Goal: Task Accomplishment & Management: Manage account settings

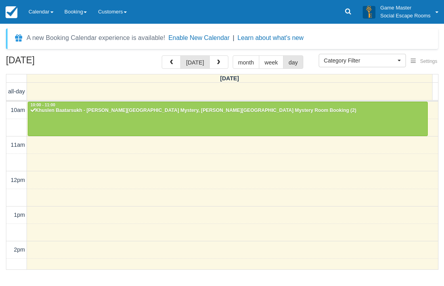
select select
click at [34, 13] on link "Calendar" at bounding box center [41, 12] width 36 height 24
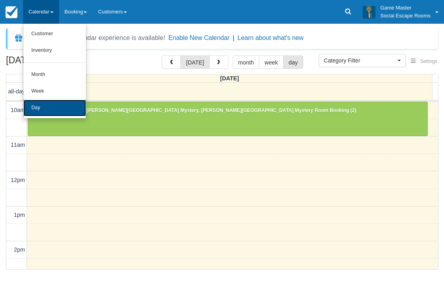
click at [36, 109] on link "Day" at bounding box center [54, 108] width 63 height 17
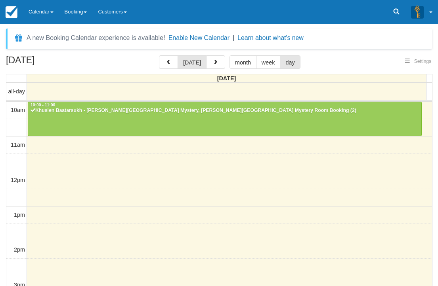
select select
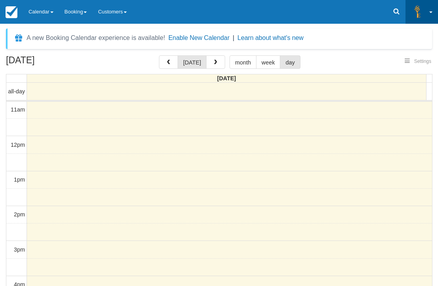
select select
click at [392, 15] on icon at bounding box center [396, 12] width 8 height 8
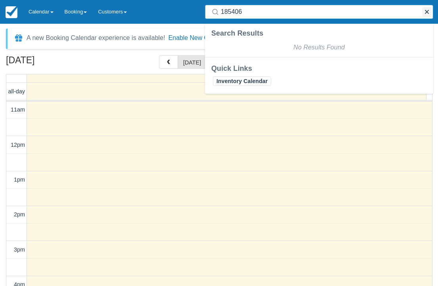
type input "185406"
click at [426, 10] on button "button" at bounding box center [427, 12] width 10 height 10
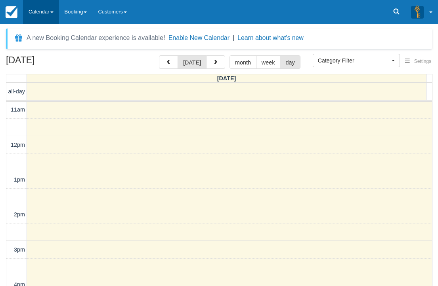
click at [40, 9] on link "Calendar" at bounding box center [41, 12] width 36 height 24
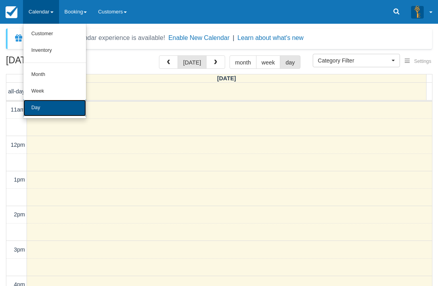
click at [44, 105] on link "Day" at bounding box center [54, 108] width 63 height 17
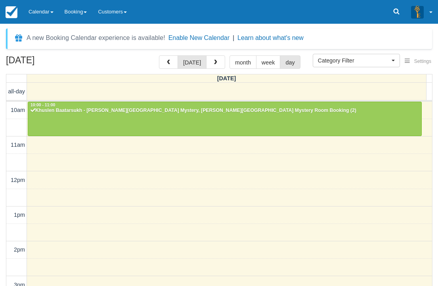
select select
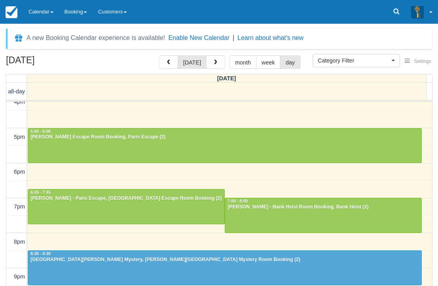
scroll to position [229, 0]
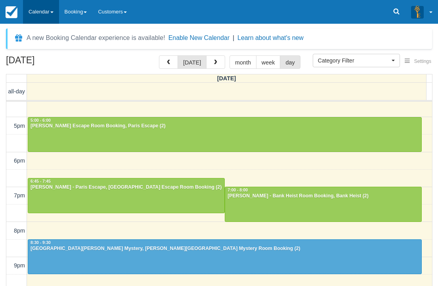
click at [34, 13] on link "Calendar" at bounding box center [41, 12] width 36 height 24
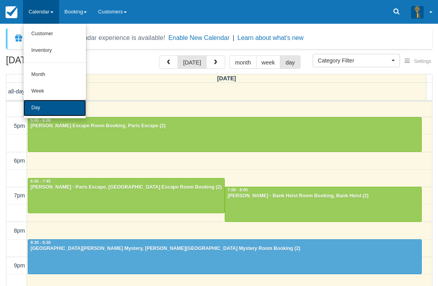
click at [36, 108] on link "Day" at bounding box center [54, 108] width 63 height 17
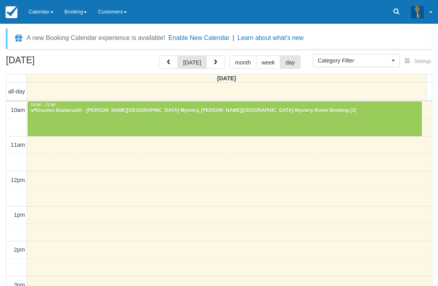
select select
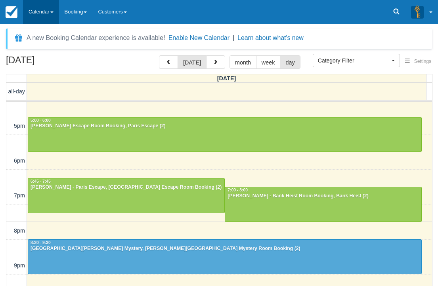
click at [43, 11] on link "Calendar" at bounding box center [41, 12] width 36 height 24
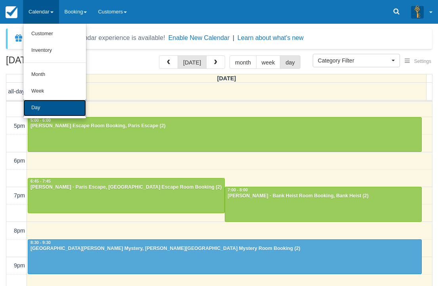
click at [38, 104] on link "Day" at bounding box center [54, 108] width 63 height 17
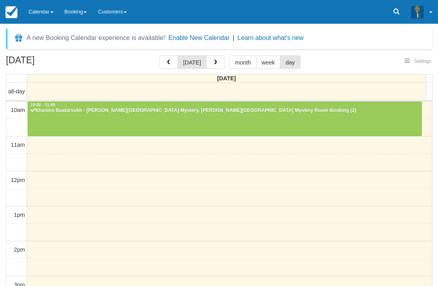
select select
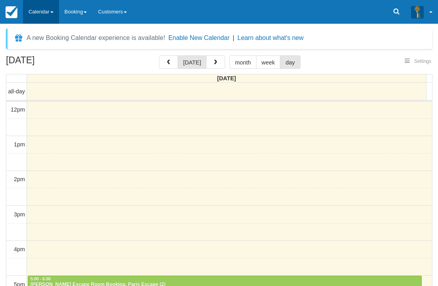
select select
click at [41, 7] on link "Calendar" at bounding box center [41, 12] width 36 height 24
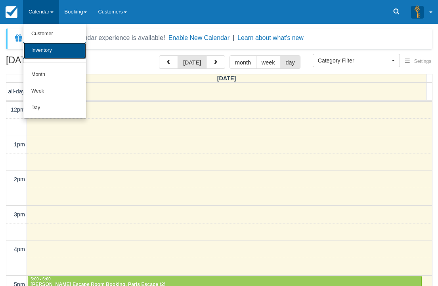
click at [45, 50] on link "Inventory" at bounding box center [54, 50] width 63 height 17
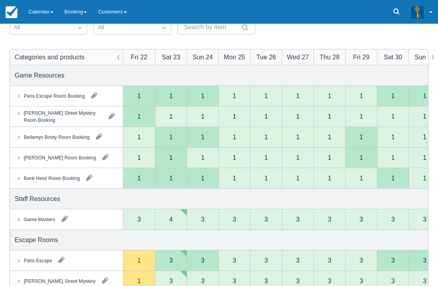
scroll to position [79, 0]
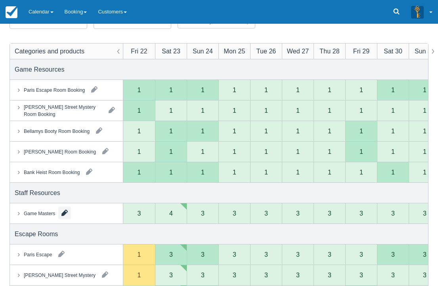
click at [62, 213] on button "button" at bounding box center [64, 213] width 13 height 13
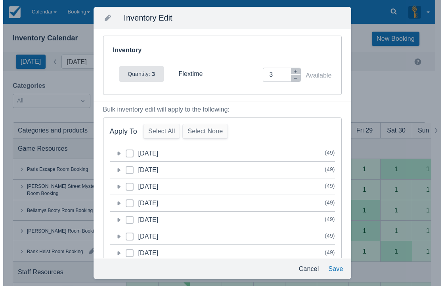
scroll to position [0, 0]
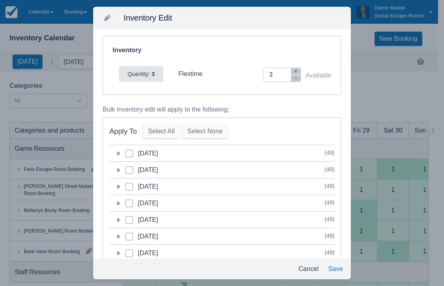
drag, startPoint x: 118, startPoint y: 153, endPoint x: 198, endPoint y: 117, distance: 87.4
click at [118, 153] on icon at bounding box center [118, 154] width 3 height 4
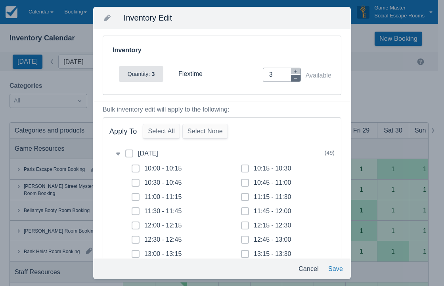
click at [293, 77] on icon "button" at bounding box center [295, 78] width 5 height 5
drag, startPoint x: 291, startPoint y: 77, endPoint x: 248, endPoint y: 136, distance: 73.1
click at [293, 77] on icon "button" at bounding box center [295, 78] width 5 height 5
type input "0"
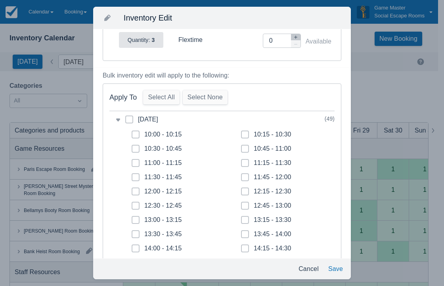
scroll to position [158, 0]
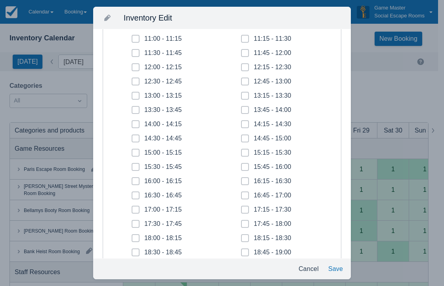
click at [137, 111] on icon at bounding box center [135, 110] width 3 height 3
click at [132, 108] on input "13:30 - 13:45" at bounding box center [132, 108] width 0 height 0
checkbox input "true"
click at [136, 123] on icon at bounding box center [135, 124] width 3 height 3
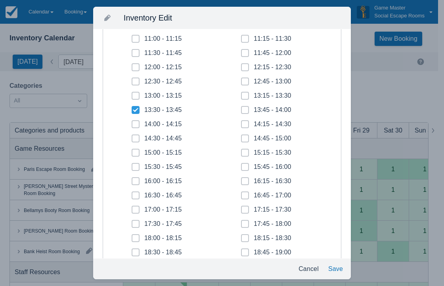
click at [132, 122] on input "14:00 - 14:15" at bounding box center [132, 122] width 0 height 0
checkbox input "true"
click at [135, 137] on icon at bounding box center [135, 138] width 3 height 3
click at [132, 137] on input "14:30 - 14:45" at bounding box center [132, 136] width 0 height 0
checkbox input "true"
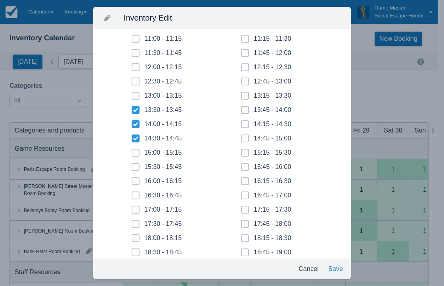
drag, startPoint x: 135, startPoint y: 152, endPoint x: 136, endPoint y: 158, distance: 6.4
click at [135, 153] on icon at bounding box center [135, 152] width 3 height 3
click at [132, 151] on input "15:00 - 15:15" at bounding box center [132, 151] width 0 height 0
checkbox input "true"
click at [136, 165] on span at bounding box center [136, 170] width 8 height 14
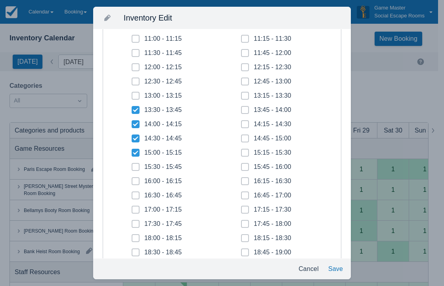
click at [132, 165] on input "15:30 - 15:45" at bounding box center [132, 165] width 0 height 0
checkbox input "true"
drag, startPoint x: 135, startPoint y: 180, endPoint x: 136, endPoint y: 187, distance: 7.1
click at [135, 181] on icon at bounding box center [135, 181] width 3 height 3
click at [132, 179] on input "16:00 - 16:15" at bounding box center [132, 179] width 0 height 0
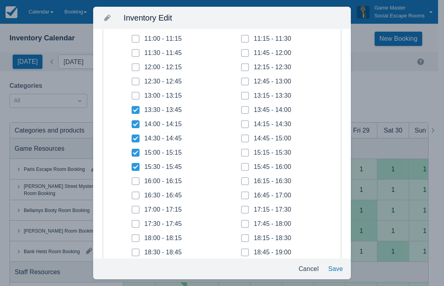
checkbox input "true"
drag, startPoint x: 136, startPoint y: 197, endPoint x: 182, endPoint y: 157, distance: 60.7
click at [138, 196] on span at bounding box center [136, 199] width 8 height 14
click at [132, 194] on input "16:30 - 16:45" at bounding box center [132, 193] width 0 height 0
checkbox input "true"
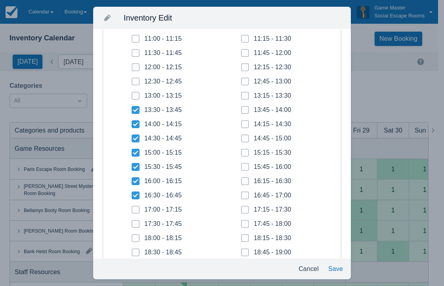
drag, startPoint x: 242, startPoint y: 107, endPoint x: 243, endPoint y: 122, distance: 15.8
click at [243, 107] on span at bounding box center [245, 113] width 8 height 14
click at [241, 108] on input "13:45 - 14:00" at bounding box center [241, 108] width 0 height 0
checkbox input "true"
click at [243, 128] on span at bounding box center [245, 127] width 8 height 14
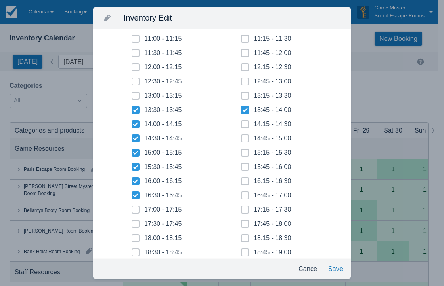
click at [241, 122] on input "14:15 - 14:30" at bounding box center [241, 122] width 0 height 0
checkbox input "true"
click at [244, 139] on icon at bounding box center [245, 139] width 2 height 2
click at [241, 137] on input "14:45 - 15:00" at bounding box center [241, 136] width 0 height 0
checkbox input "true"
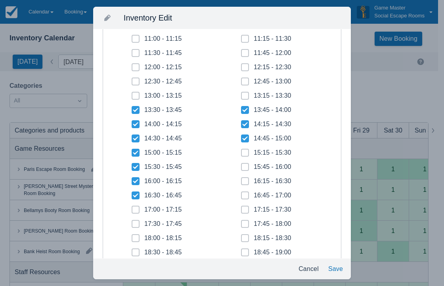
click at [241, 154] on span at bounding box center [245, 156] width 8 height 14
click at [241, 151] on input "15:15 - 15:30" at bounding box center [241, 151] width 0 height 0
checkbox input "true"
drag, startPoint x: 239, startPoint y: 166, endPoint x: 242, endPoint y: 173, distance: 7.4
click at [242, 168] on span at bounding box center [245, 170] width 8 height 14
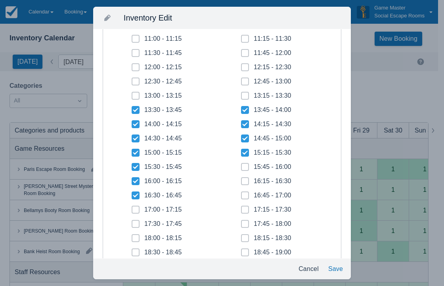
click at [241, 165] on input "15:45 - 16:00" at bounding box center [241, 165] width 0 height 0
checkbox input "true"
drag, startPoint x: 242, startPoint y: 178, endPoint x: 243, endPoint y: 192, distance: 13.6
click at [242, 179] on span at bounding box center [245, 184] width 8 height 14
click at [241, 179] on input "16:15 - 16:30" at bounding box center [241, 179] width 0 height 0
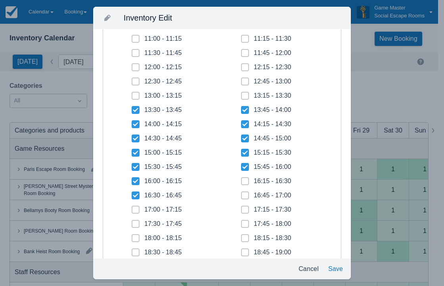
checkbox input "true"
click at [243, 195] on icon at bounding box center [244, 195] width 3 height 3
click at [241, 194] on input "16:45 - 17:00" at bounding box center [241, 193] width 0 height 0
checkbox input "true"
click at [336, 269] on button "Save" at bounding box center [335, 269] width 21 height 14
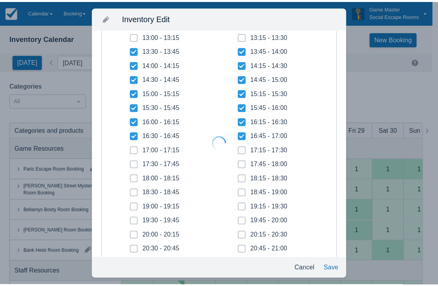
scroll to position [99, 0]
